Goal: Task Accomplishment & Management: Manage account settings

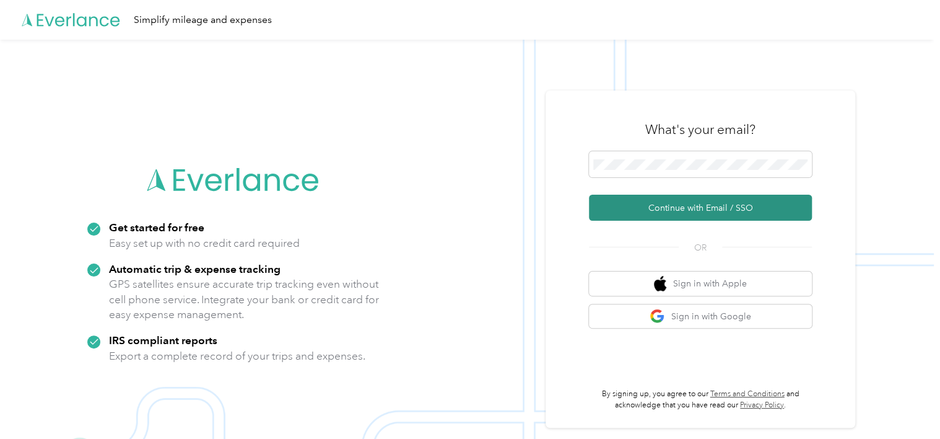
click at [632, 208] on button "Continue with Email / SSO" at bounding box center [700, 208] width 223 height 26
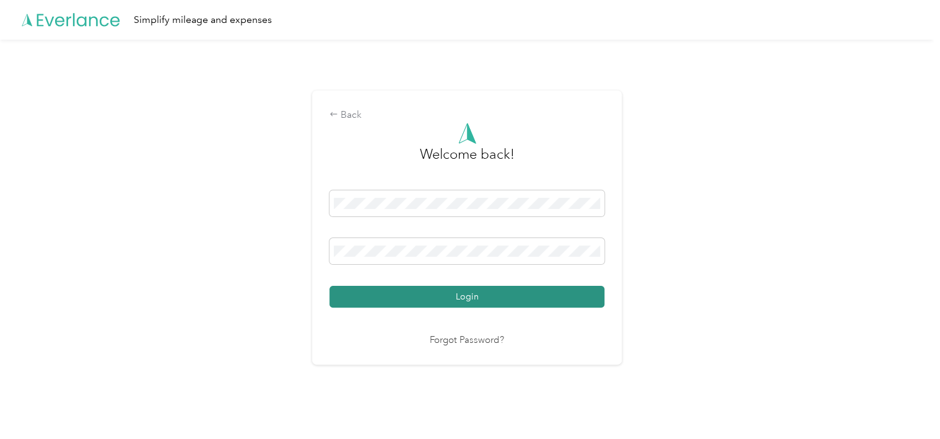
click at [479, 302] on button "Login" at bounding box center [467, 297] width 275 height 22
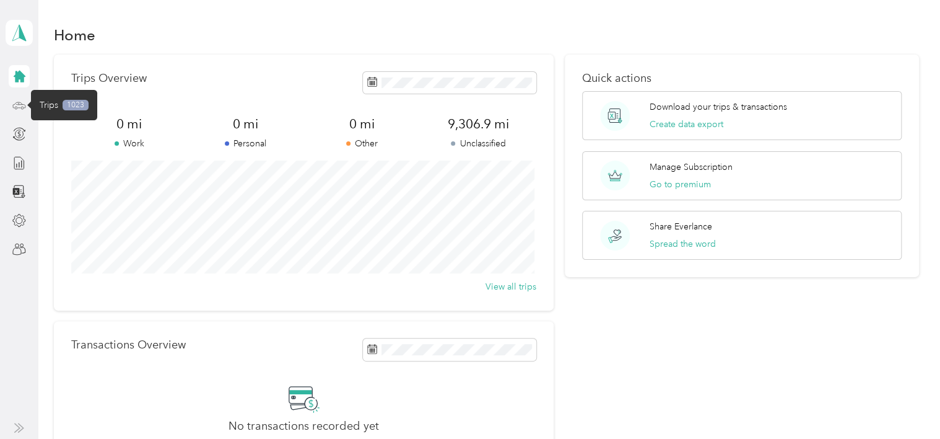
click at [17, 104] on icon at bounding box center [19, 105] width 14 height 14
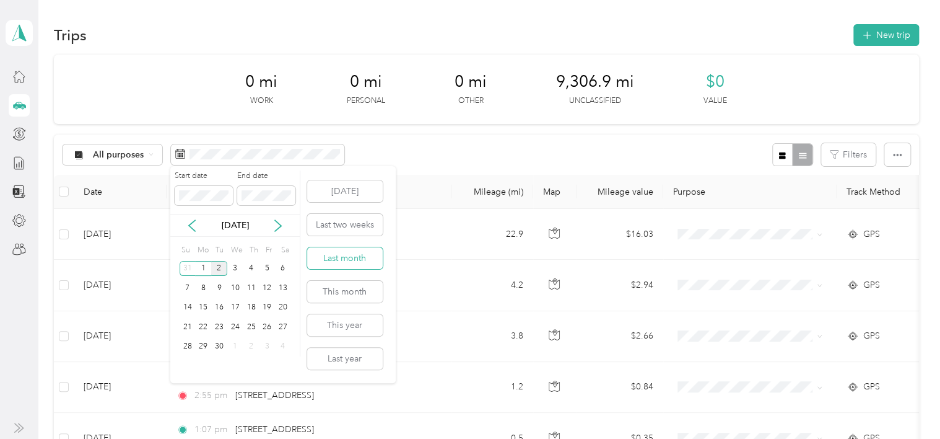
click at [342, 265] on button "Last month" at bounding box center [345, 258] width 76 height 22
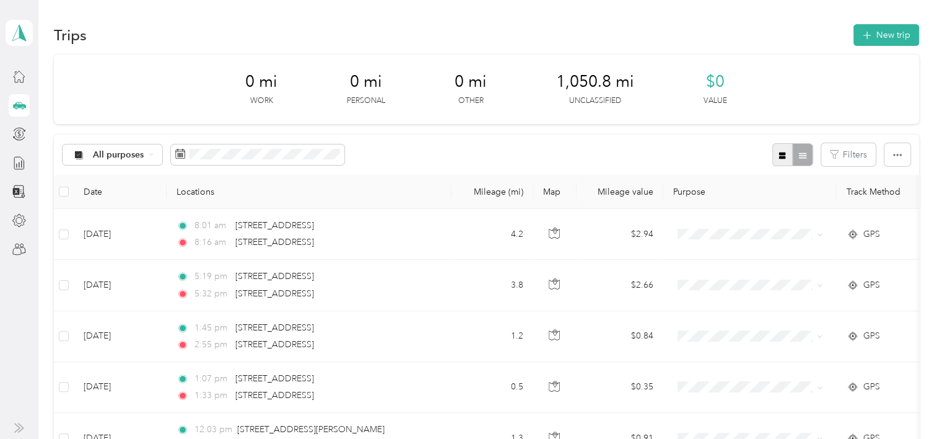
click at [772, 151] on button "button" at bounding box center [782, 154] width 21 height 23
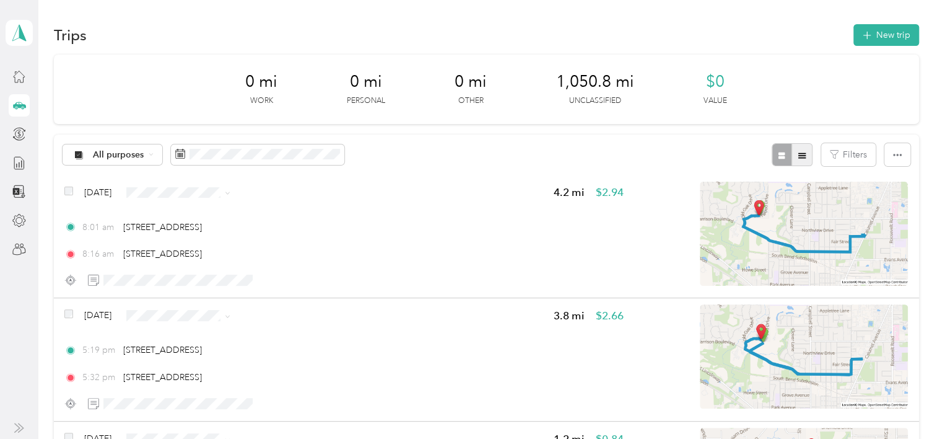
click at [800, 151] on icon "button" at bounding box center [802, 155] width 9 height 9
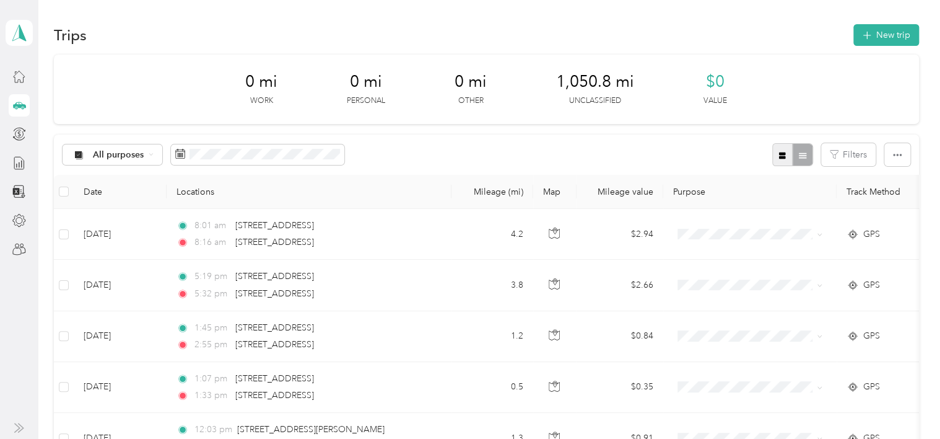
click at [772, 152] on button "button" at bounding box center [782, 154] width 21 height 23
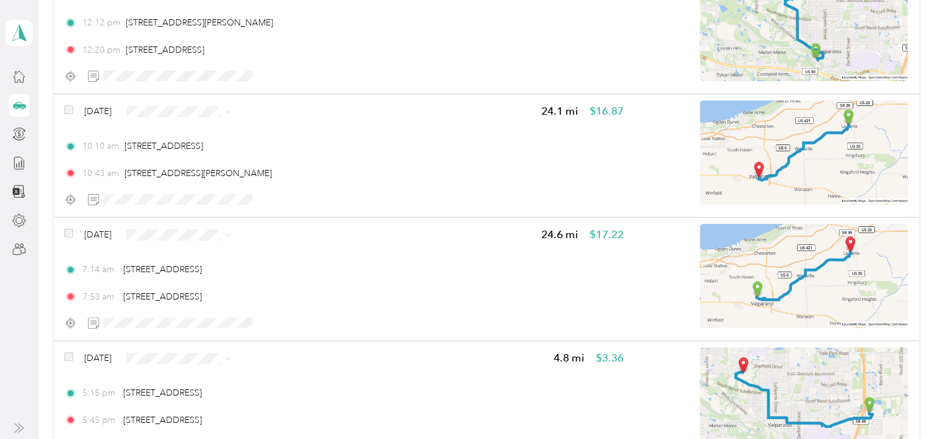
scroll to position [3035, 0]
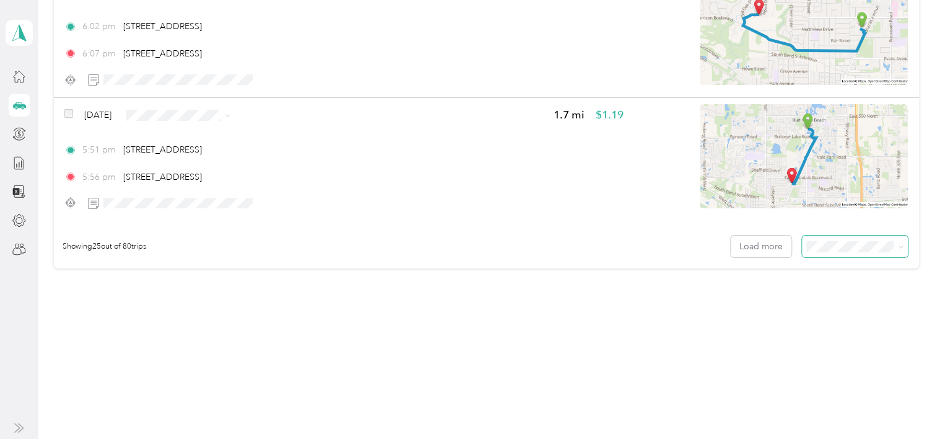
click at [899, 246] on icon at bounding box center [901, 247] width 4 height 2
click at [826, 313] on li "100 per load" at bounding box center [852, 305] width 106 height 22
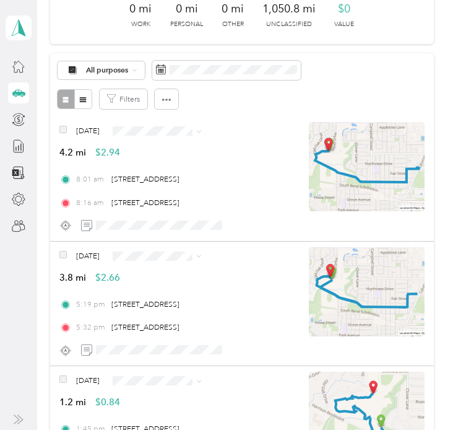
scroll to position [59, 0]
